Goal: Information Seeking & Learning: Find contact information

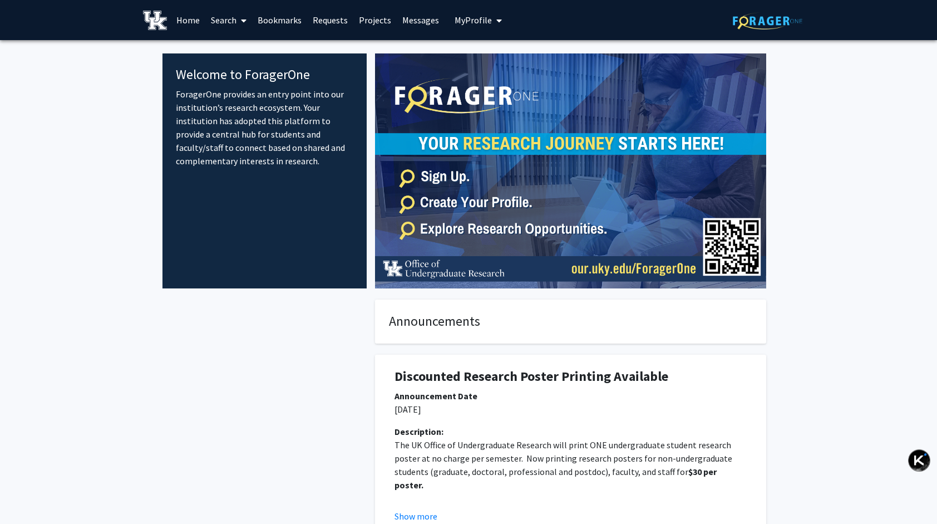
click at [222, 23] on link "Search" at bounding box center [228, 20] width 47 height 39
click at [257, 50] on span "Faculty/Staff" at bounding box center [246, 51] width 82 height 22
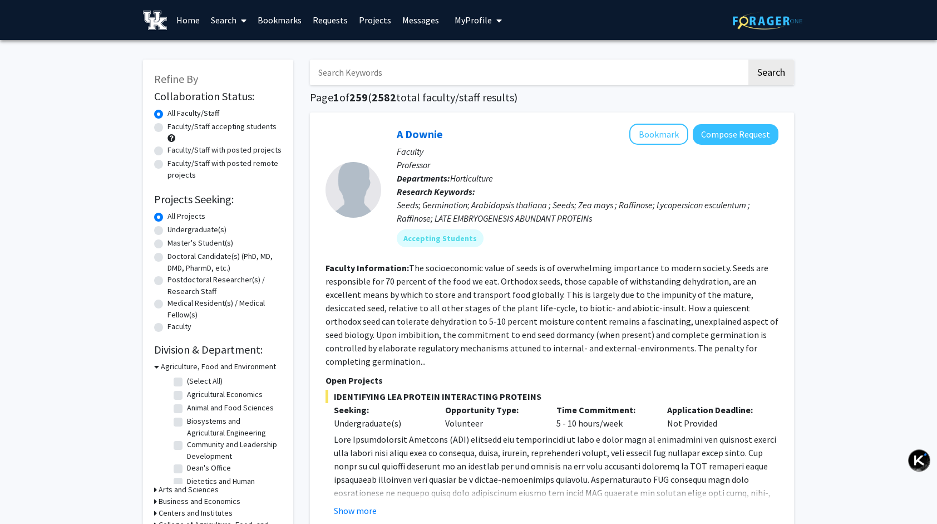
click at [200, 228] on label "Undergraduate(s)" at bounding box center [197, 230] width 59 height 12
click at [175, 228] on input "Undergraduate(s)" at bounding box center [171, 227] width 7 height 7
radio input "true"
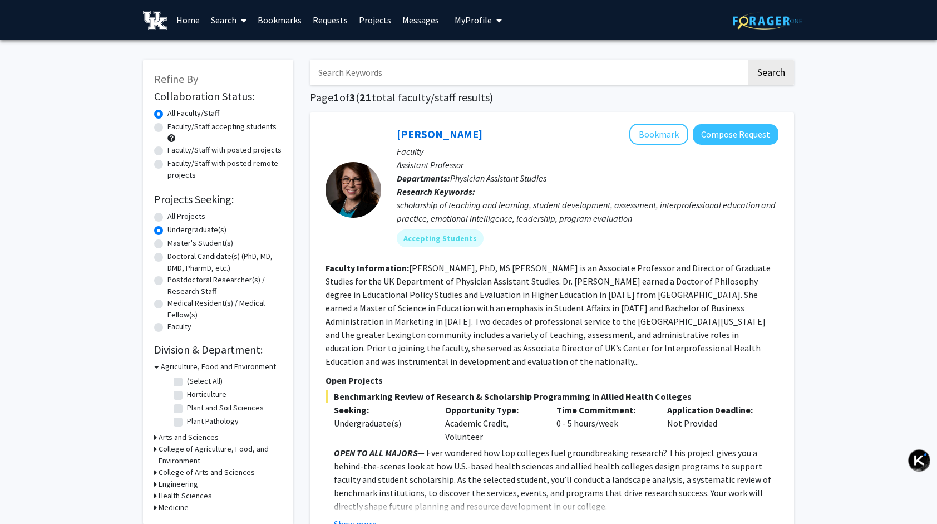
click at [193, 216] on label "All Projects" at bounding box center [187, 216] width 38 height 12
click at [175, 216] on input "All Projects" at bounding box center [171, 213] width 7 height 7
radio input "true"
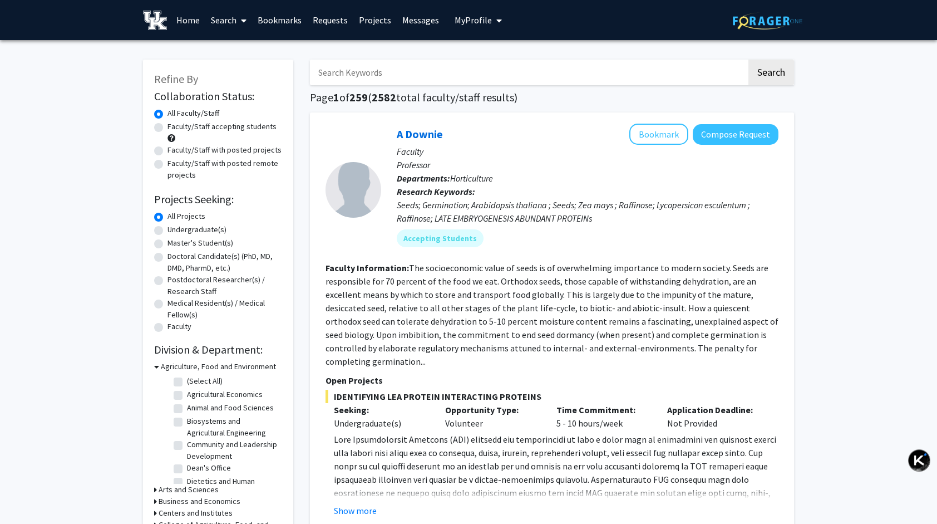
click at [435, 63] on input "Search Keywords" at bounding box center [528, 73] width 437 height 26
type input "[PERSON_NAME]"
click at [749, 60] on button "Search" at bounding box center [772, 73] width 46 height 26
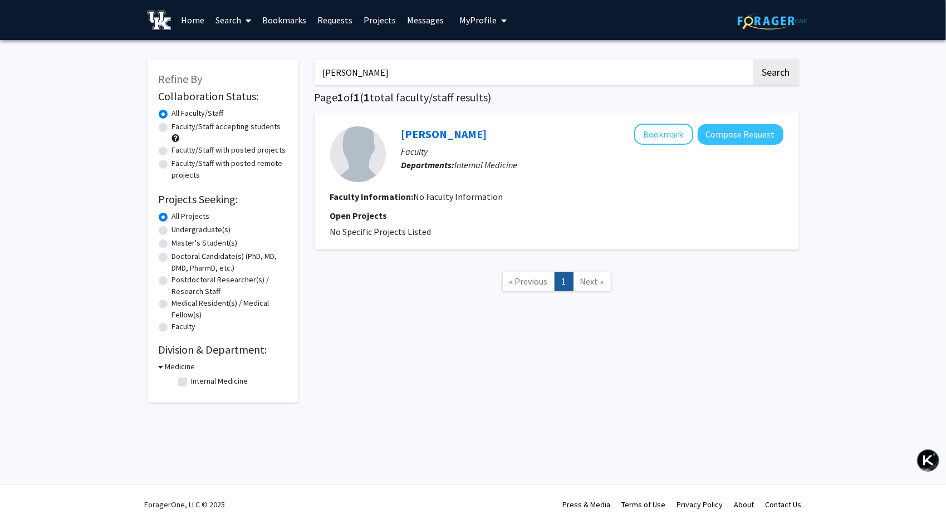
drag, startPoint x: 359, startPoint y: 67, endPoint x: 303, endPoint y: 68, distance: 56.3
click at [303, 68] on div "Refine By Collaboration Status: Collaboration Status All Faculty/Staff Collabor…" at bounding box center [473, 225] width 668 height 354
click at [522, 97] on h1 "Page 1 of 1 ( 1 total faculty/staff results)" at bounding box center [557, 97] width 484 height 13
click at [234, 17] on link "Search" at bounding box center [233, 20] width 47 height 39
click at [253, 51] on span "Faculty/Staff" at bounding box center [251, 51] width 82 height 22
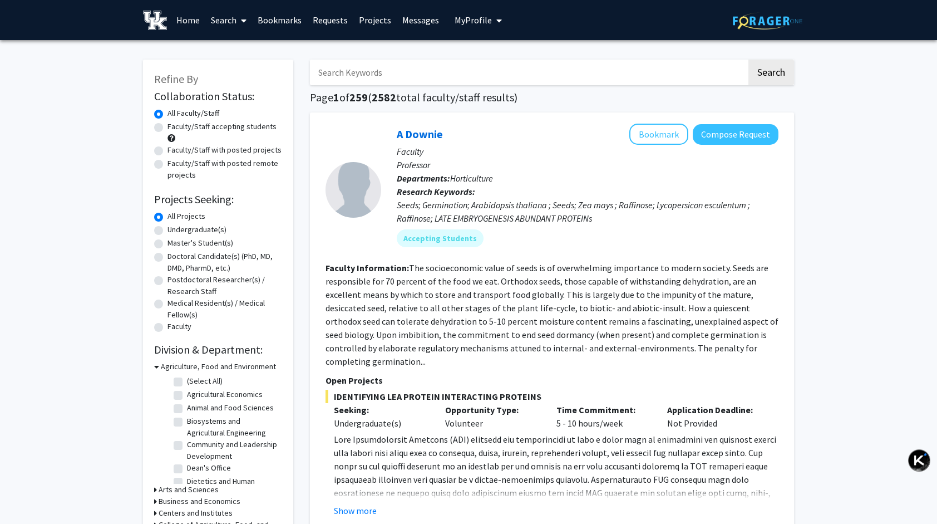
click at [188, 227] on label "Undergraduate(s)" at bounding box center [197, 230] width 59 height 12
click at [175, 227] on input "Undergraduate(s)" at bounding box center [171, 227] width 7 height 7
radio input "true"
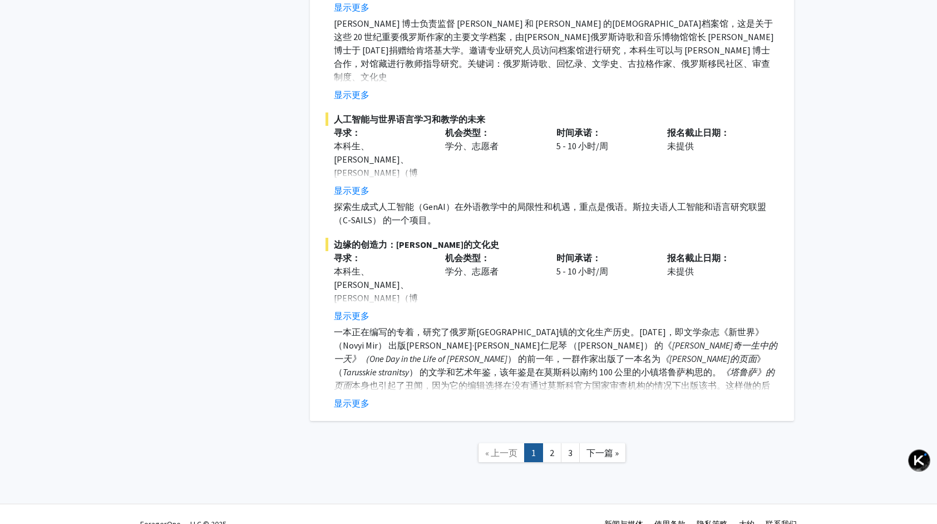
scroll to position [5042, 0]
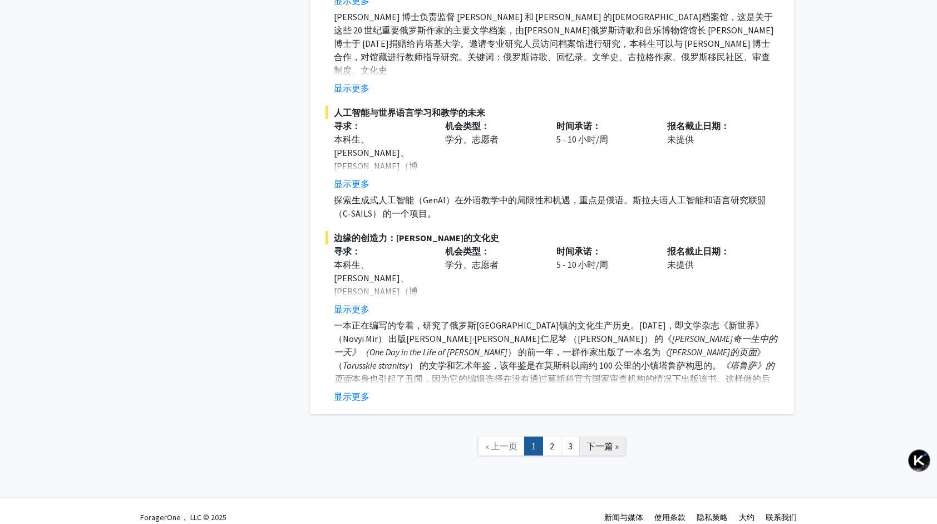
click at [606, 440] on span "下一篇 »" at bounding box center [603, 445] width 32 height 11
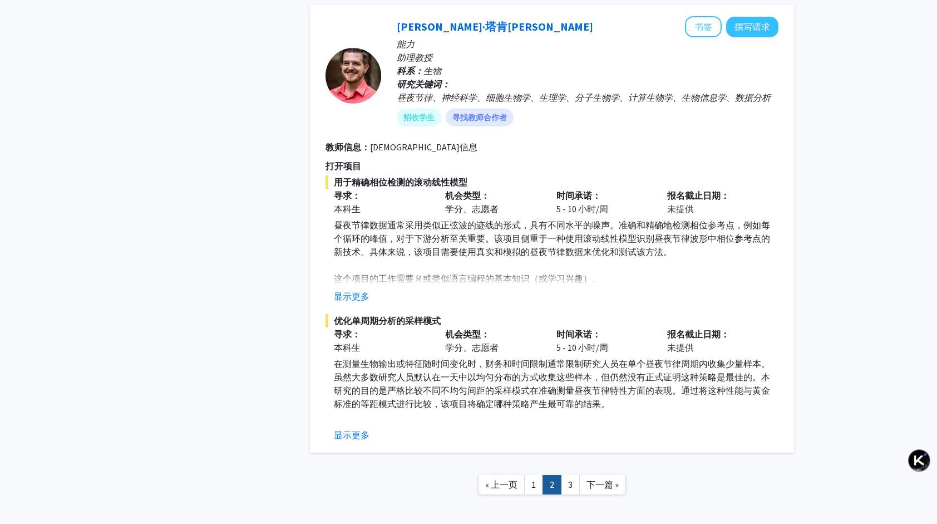
scroll to position [3249, 0]
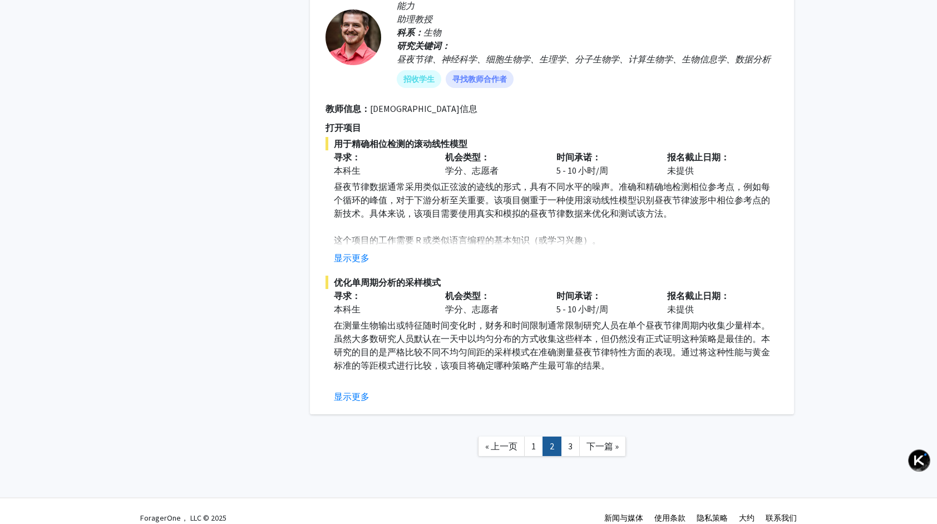
click at [615, 440] on span "下一篇 »" at bounding box center [603, 445] width 32 height 11
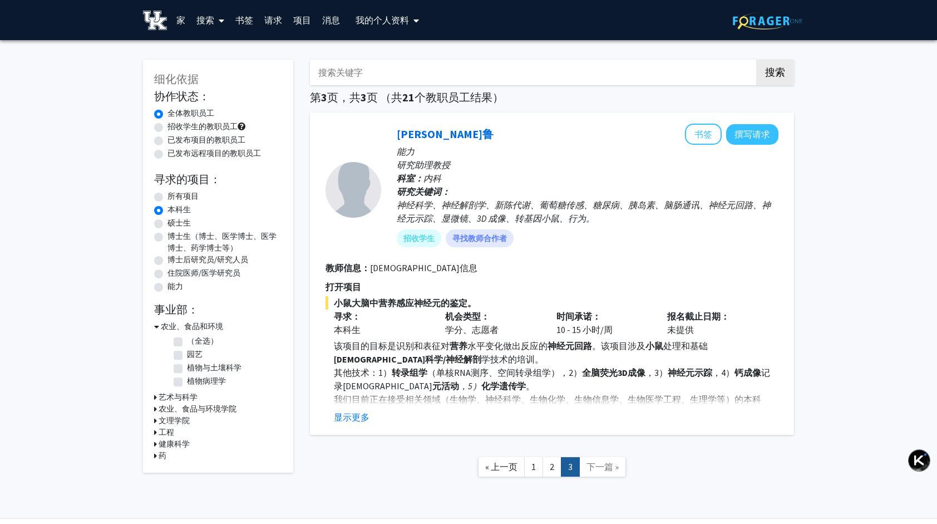
click at [160, 191] on div "所有项目" at bounding box center [218, 196] width 128 height 13
click at [168, 195] on label "所有项目" at bounding box center [183, 196] width 31 height 12
click at [168, 195] on input "所有项目" at bounding box center [171, 193] width 7 height 7
radio input "true"
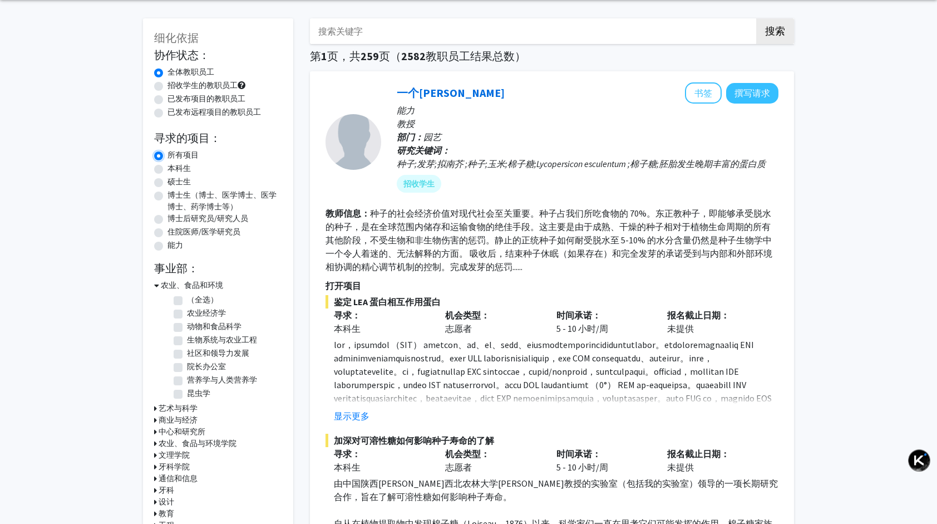
scroll to position [223, 0]
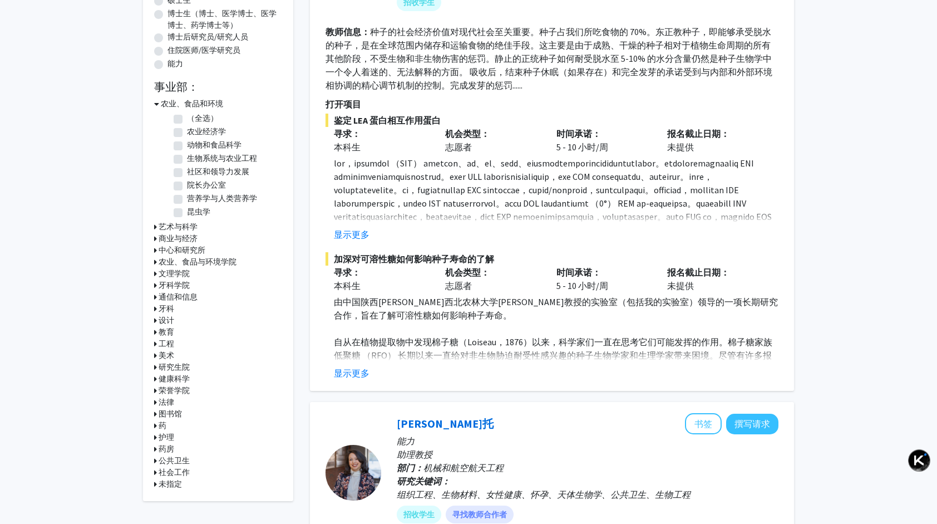
click at [160, 347] on h3 "工程" at bounding box center [167, 344] width 16 height 12
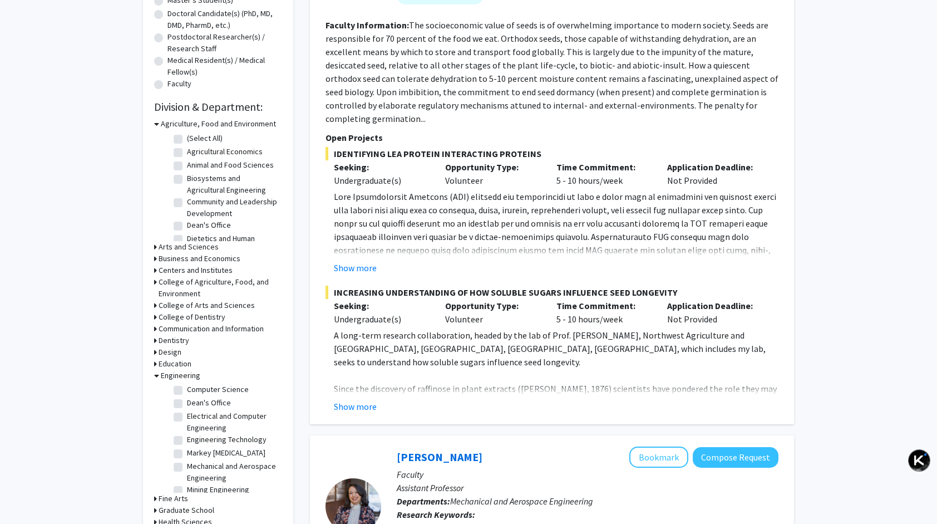
scroll to position [85, 0]
click at [187, 447] on label "Mechanical and Aerospace Engineering" at bounding box center [233, 451] width 92 height 23
click at [187, 447] on input "Mechanical and Aerospace Engineering" at bounding box center [190, 443] width 7 height 7
checkbox input "true"
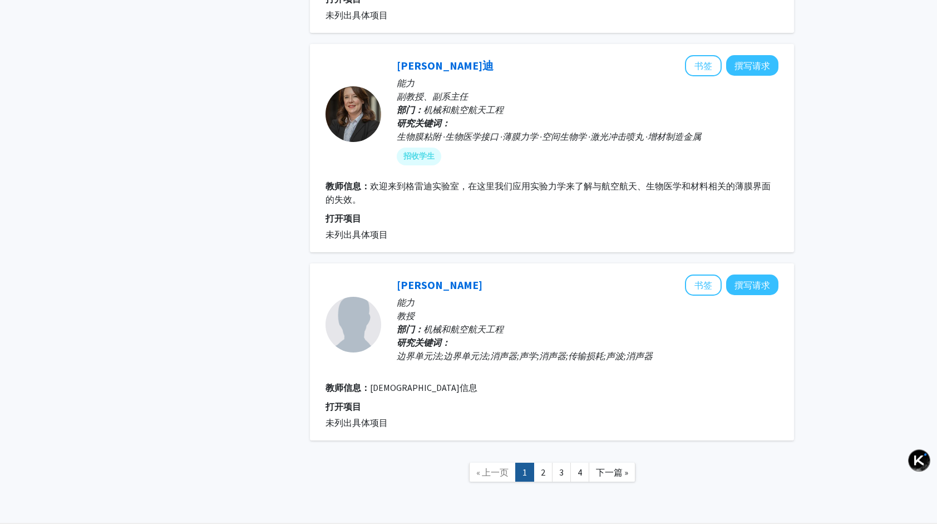
scroll to position [2642, 0]
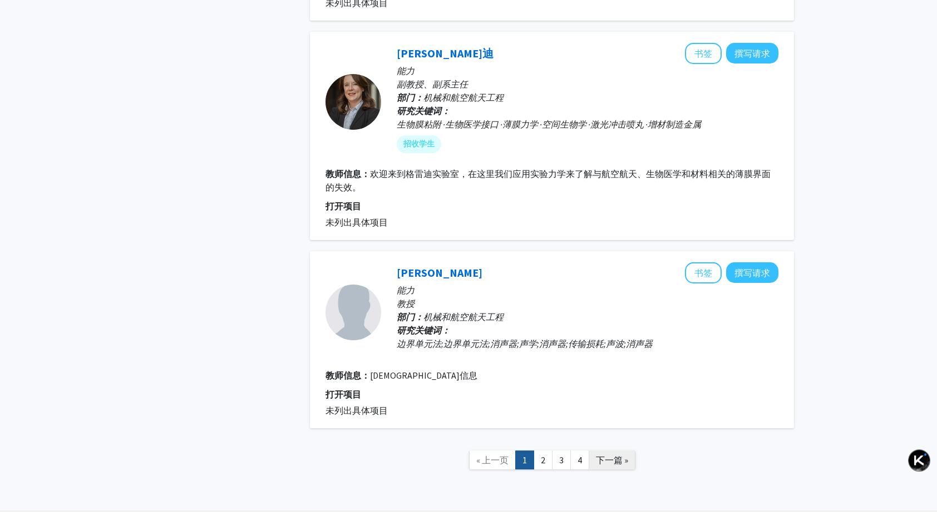
click at [610, 454] on span "下一篇 »" at bounding box center [612, 459] width 32 height 11
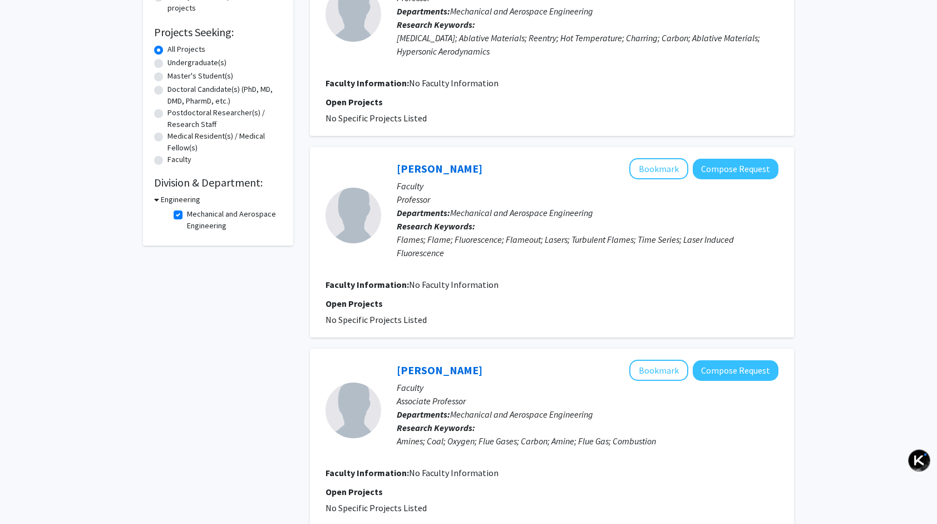
scroll to position [187, 0]
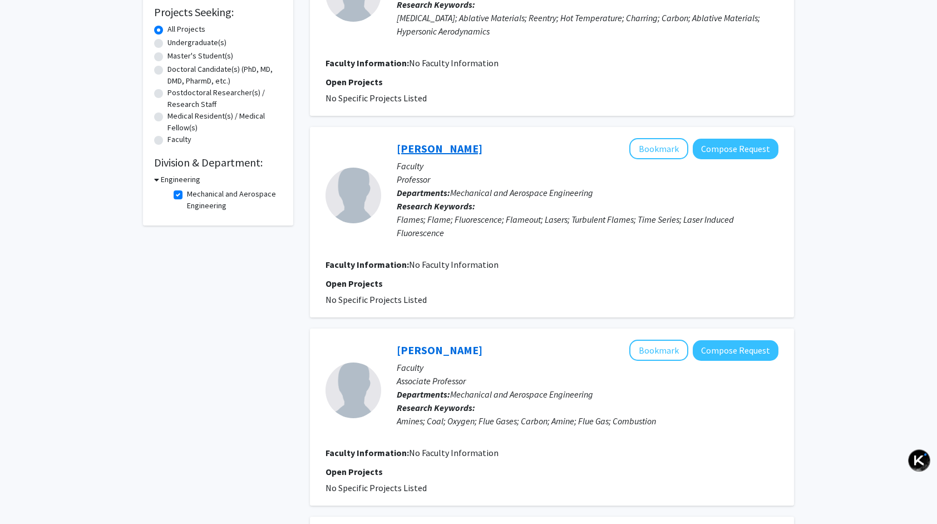
click at [462, 146] on link "[PERSON_NAME]" at bounding box center [440, 148] width 86 height 14
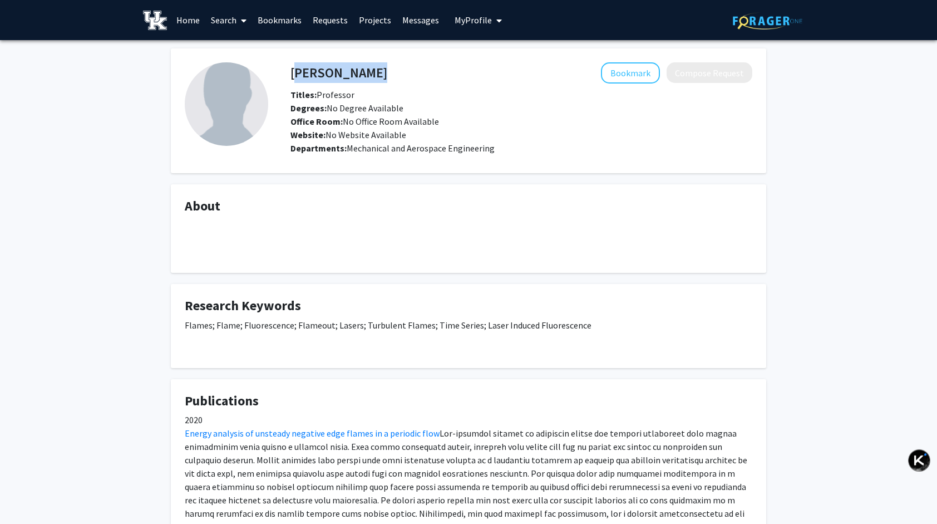
click at [292, 71] on div "[PERSON_NAME] Bookmark Compose Request" at bounding box center [521, 72] width 479 height 21
copy h4 "[PERSON_NAME]"
